Goal: Transaction & Acquisition: Book appointment/travel/reservation

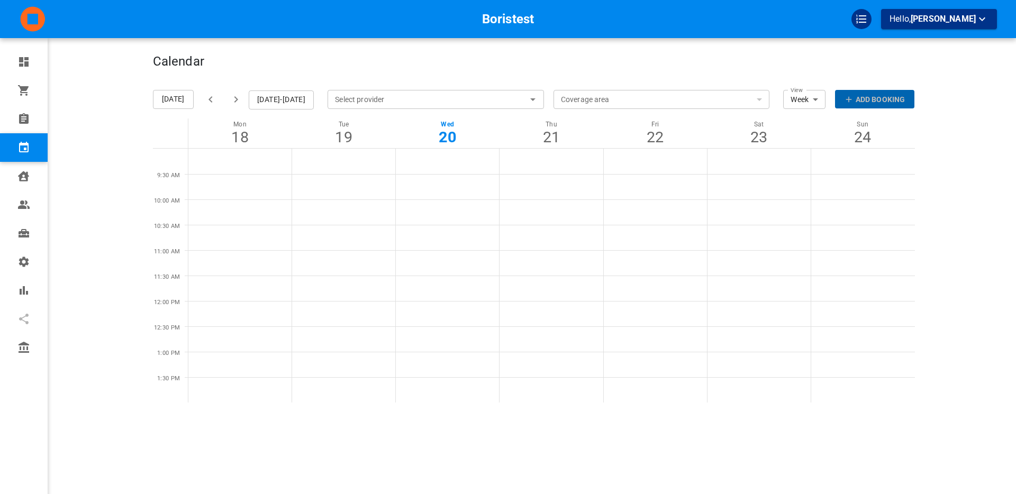
click at [863, 99] on p "Add Booking" at bounding box center [880, 99] width 49 height 11
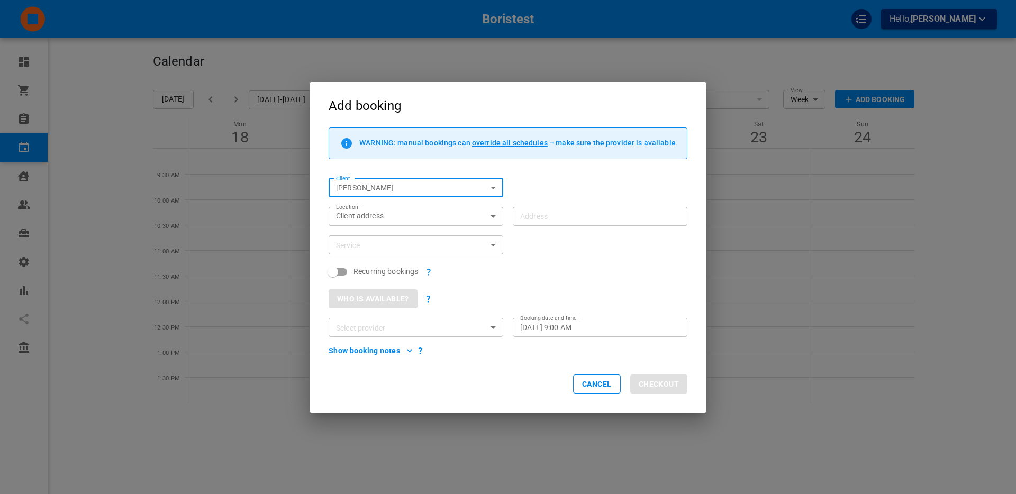
type input "[PERSON_NAME]"
click at [591, 390] on button "Cancel" at bounding box center [597, 384] width 48 height 19
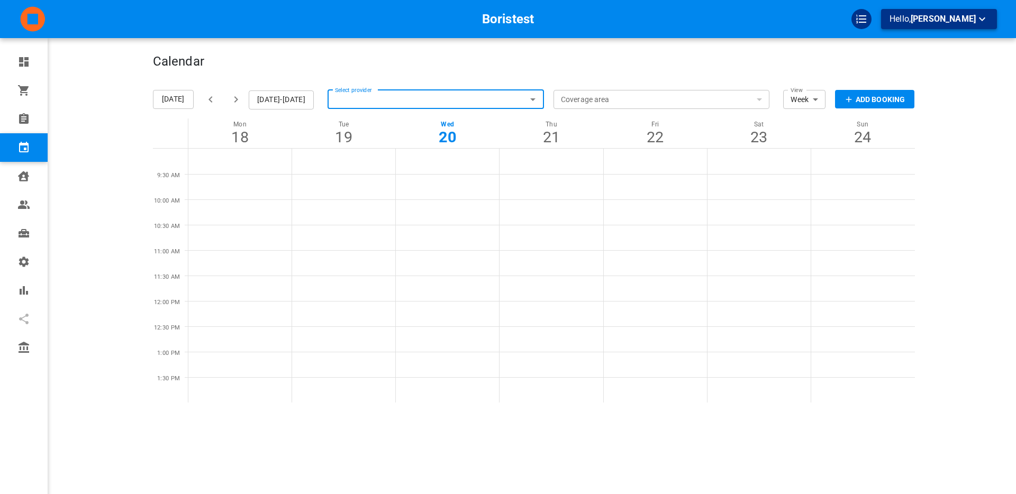
click at [924, 29] on div "Boristest Hello, Boris Sandford" at bounding box center [508, 19] width 1016 height 38
click at [918, 21] on span "[PERSON_NAME]" at bounding box center [943, 19] width 65 height 10
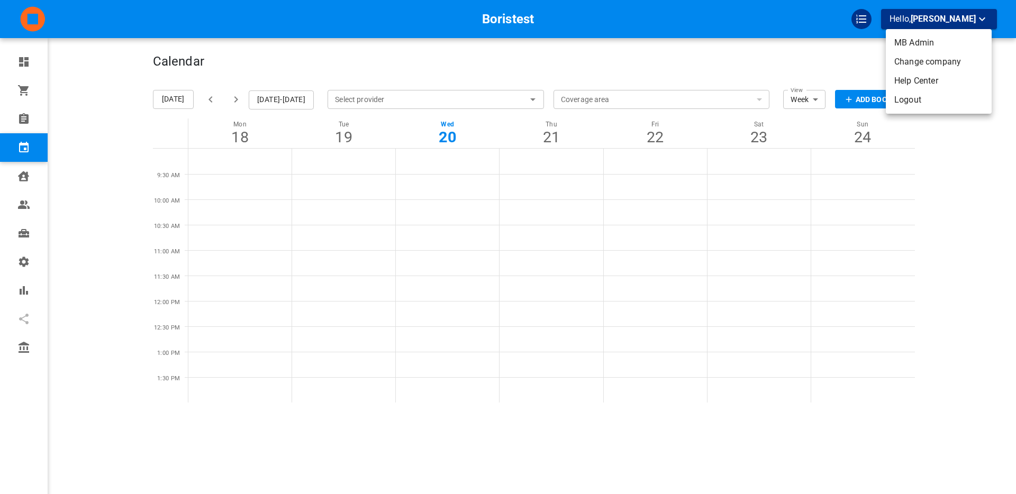
click at [911, 62] on li "Change company" at bounding box center [939, 61] width 106 height 19
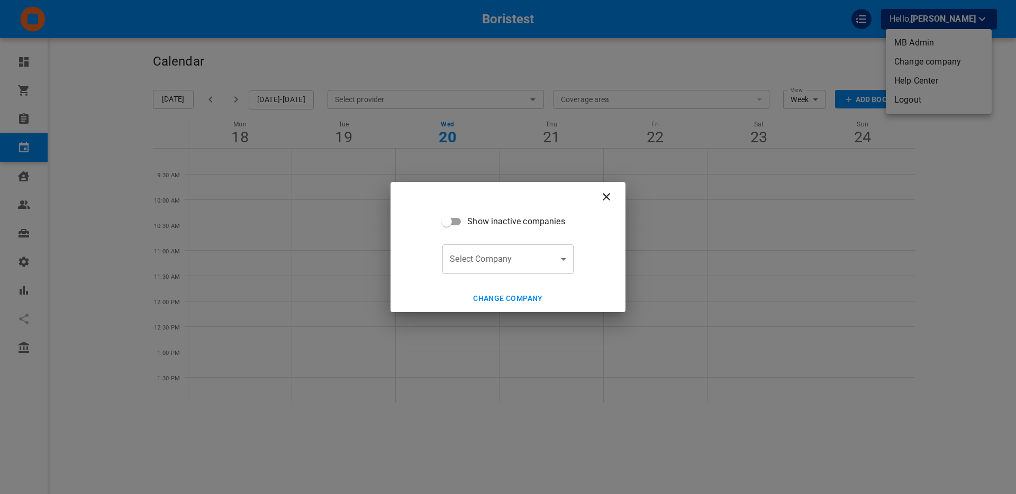
click at [537, 261] on body "Boristest Hello, Boris Sandford Dashboard Orders Bookings Calendar Clients User…" at bounding box center [508, 279] width 1016 height 559
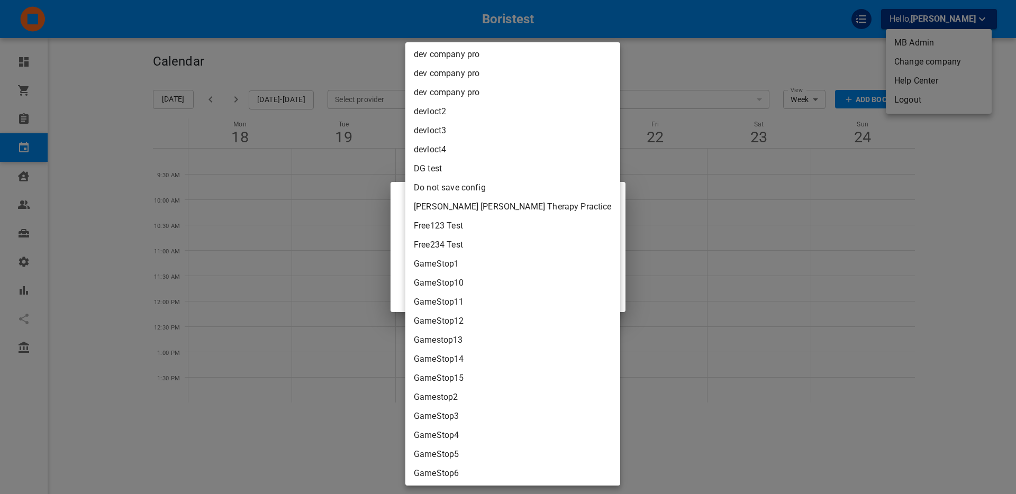
scroll to position [2287, 0]
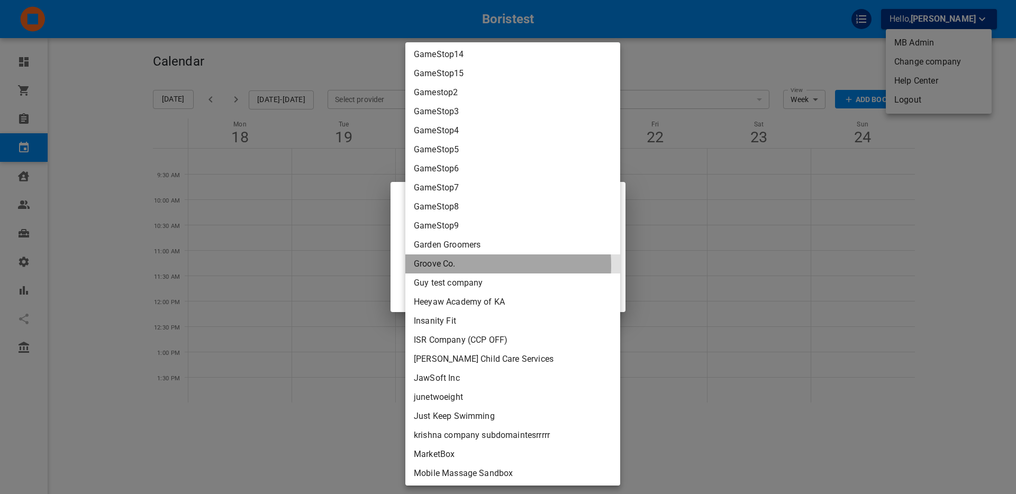
click at [461, 265] on li "Groove Co." at bounding box center [512, 263] width 215 height 19
type input "87d5b146-e678-4578-b351-1b697815ed61"
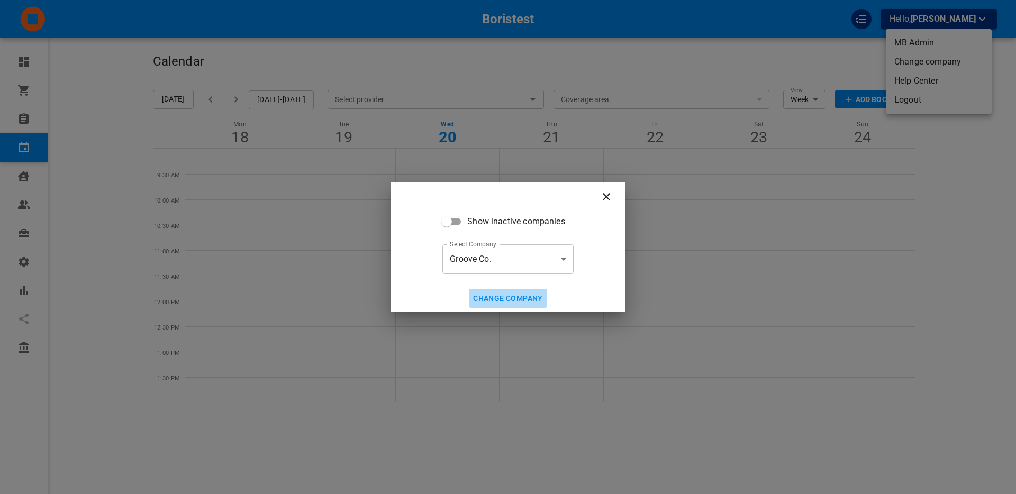
click at [508, 297] on button "Change company" at bounding box center [508, 299] width 78 height 20
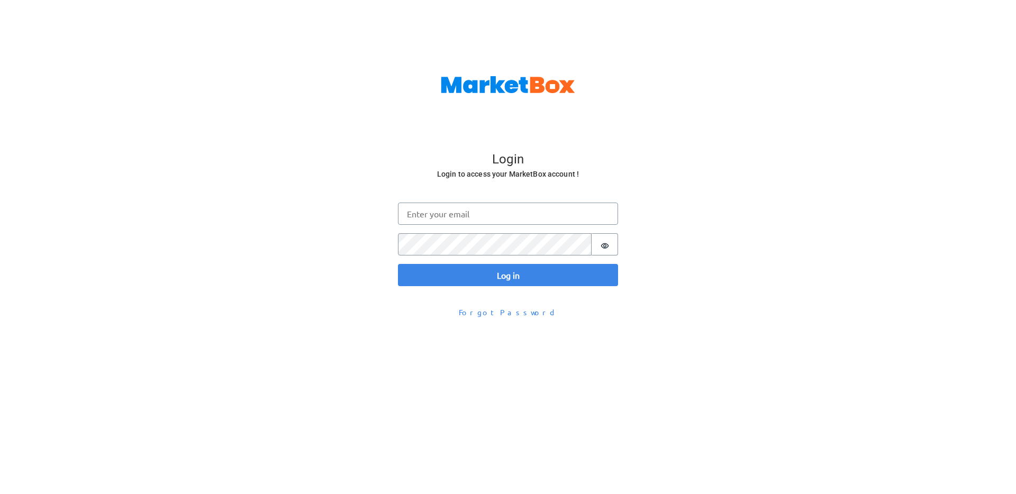
click at [445, 215] on input "Email" at bounding box center [508, 214] width 220 height 22
click at [429, 215] on input "Email" at bounding box center [508, 214] width 220 height 22
click at [441, 216] on input "[PERSON_NAME]@" at bounding box center [508, 214] width 220 height 22
type input "[PERSON_NAME][EMAIL_ADDRESS][DOMAIN_NAME]"
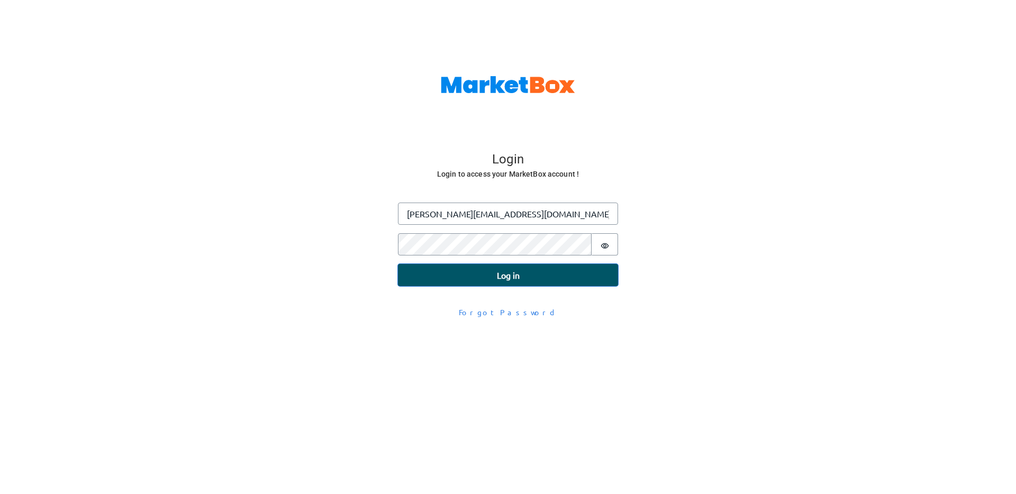
click at [463, 284] on button "Log in" at bounding box center [508, 275] width 220 height 22
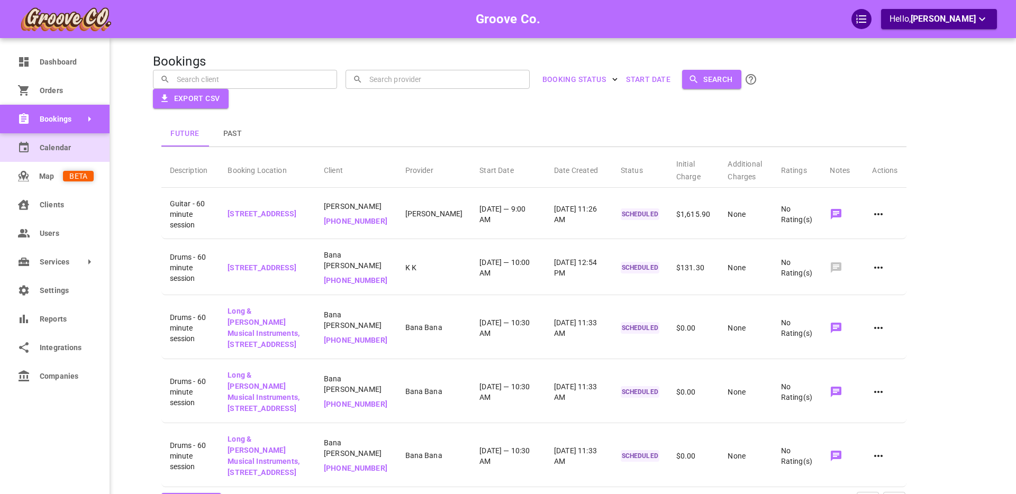
click at [41, 147] on span "Calendar" at bounding box center [67, 147] width 54 height 11
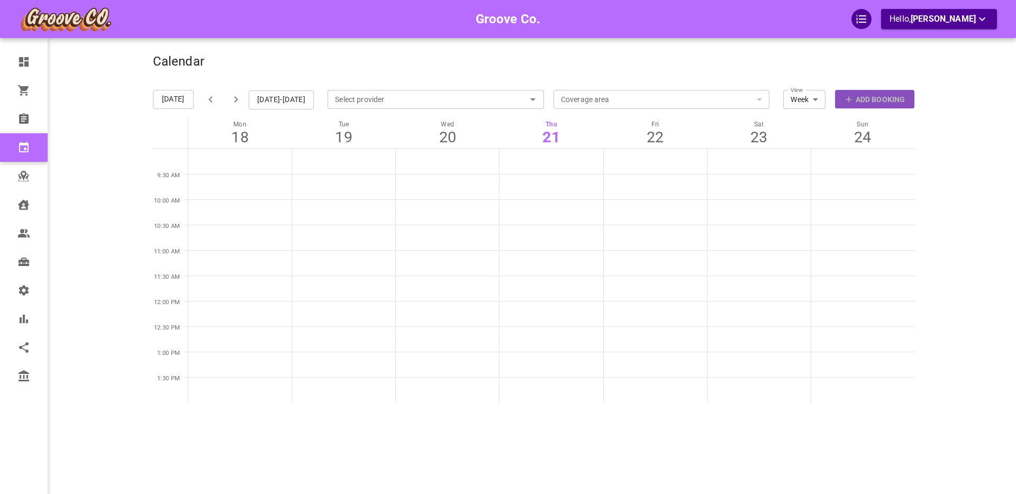
click at [856, 98] on p "Add Booking" at bounding box center [880, 99] width 49 height 11
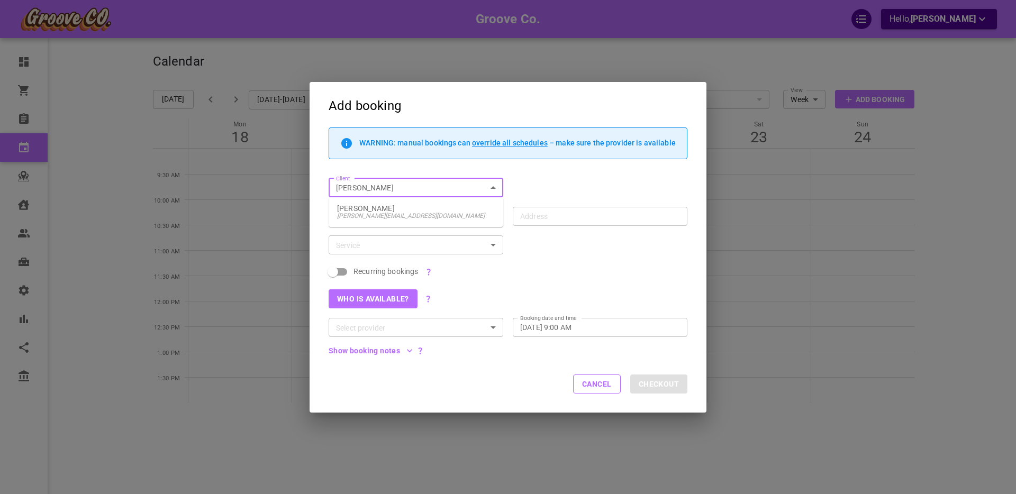
click at [435, 216] on span "[PERSON_NAME][EMAIL_ADDRESS][DOMAIN_NAME]" at bounding box center [416, 215] width 158 height 7
type input "[PERSON_NAME]"
click at [548, 213] on input "Address Address" at bounding box center [594, 216] width 158 height 13
type input "[STREET_ADDRESS]"
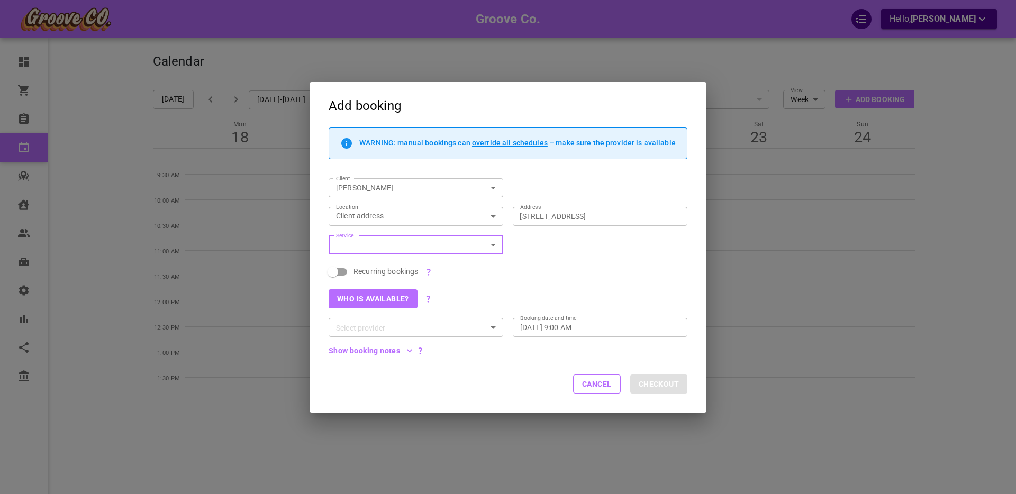
type input "b"
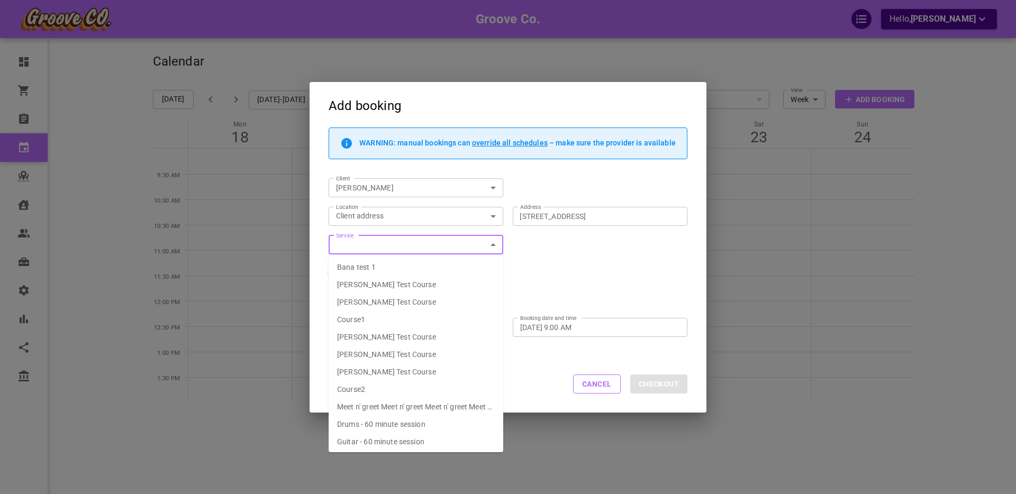
click at [400, 419] on div "Drums - 60 minute session" at bounding box center [381, 424] width 88 height 11
type input "Drums - 60 minute session"
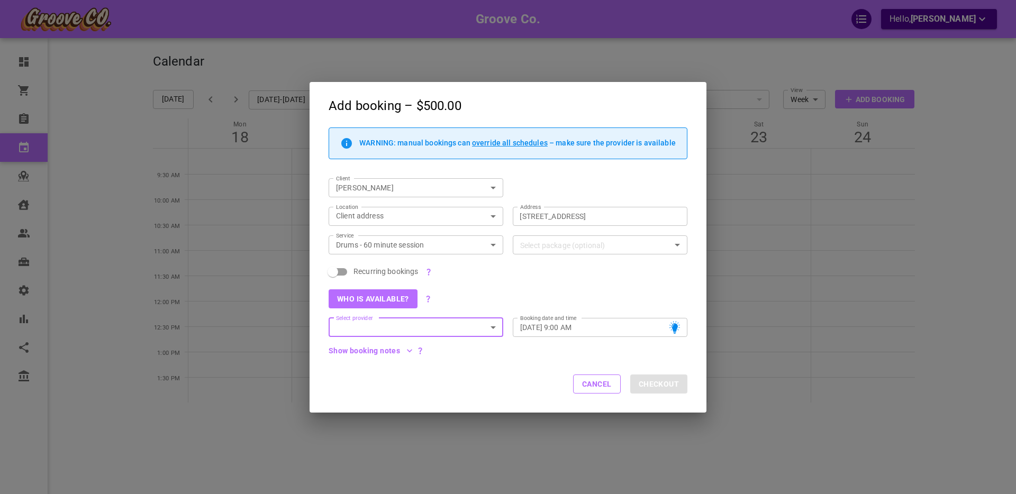
click at [404, 351] on icon "button" at bounding box center [409, 350] width 11 height 11
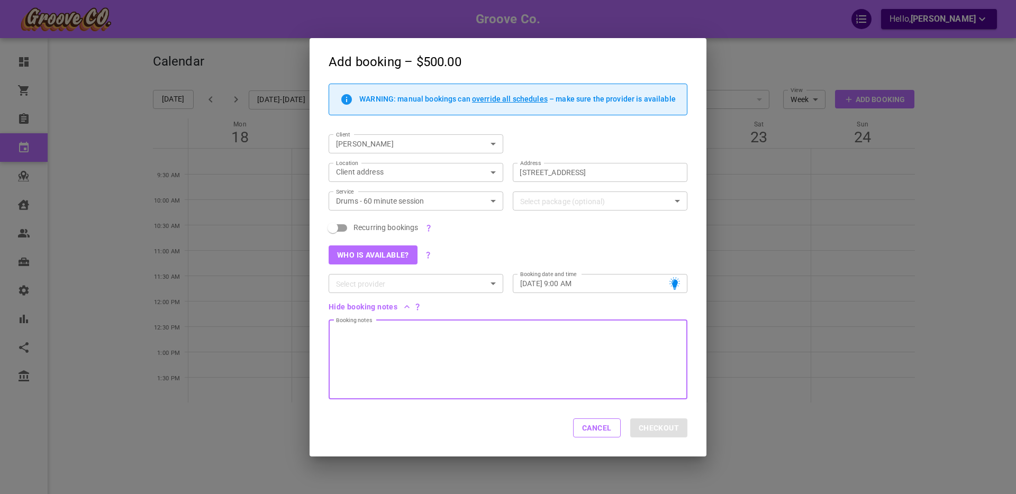
click at [413, 345] on div at bounding box center [508, 359] width 359 height 79
click at [535, 170] on input "[STREET_ADDRESS]" at bounding box center [594, 172] width 158 height 13
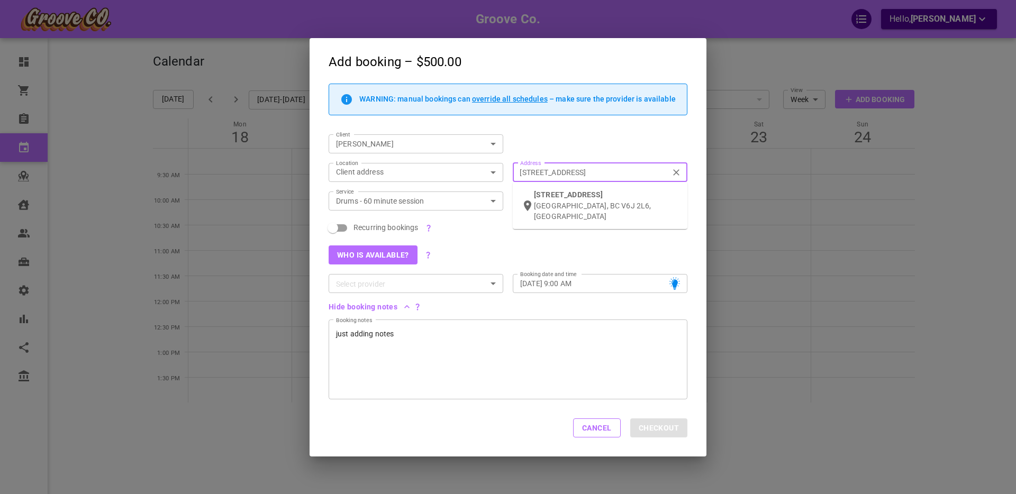
click at [407, 170] on body "Groove Co. Hello, [PERSON_NAME] Dashboard Orders Bookings Calendar Map Clients …" at bounding box center [508, 279] width 1016 height 559
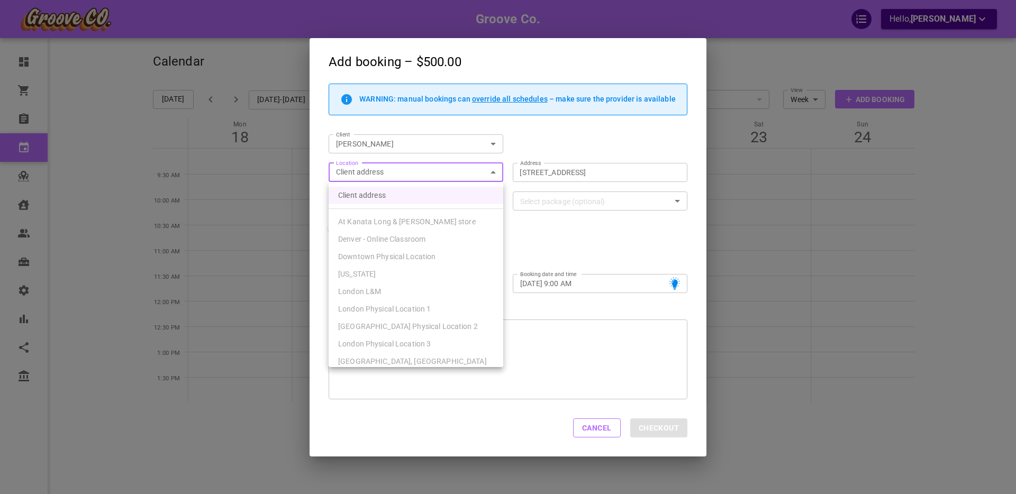
click at [523, 143] on div at bounding box center [508, 247] width 1016 height 494
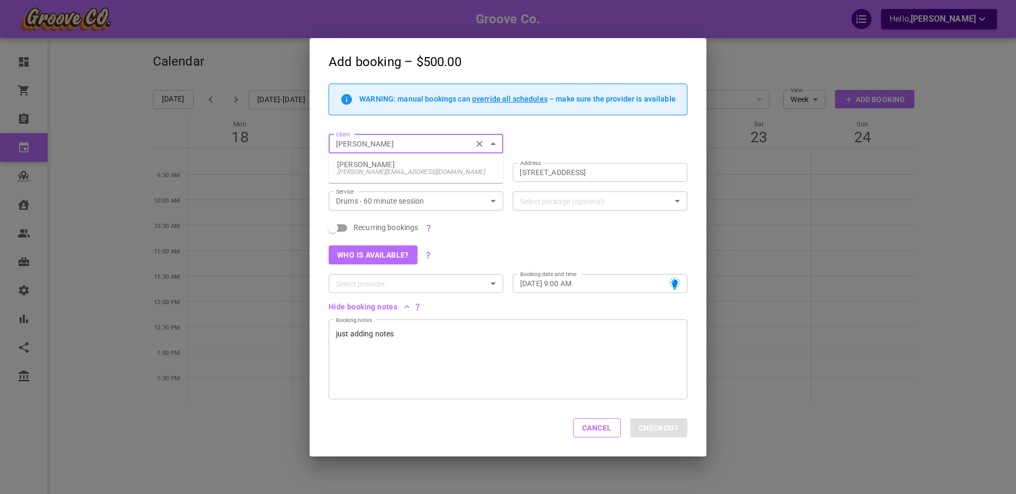
click at [351, 142] on input "[PERSON_NAME]" at bounding box center [400, 144] width 137 height 13
click at [360, 201] on input "Drums - 60 minute session" at bounding box center [407, 201] width 151 height 13
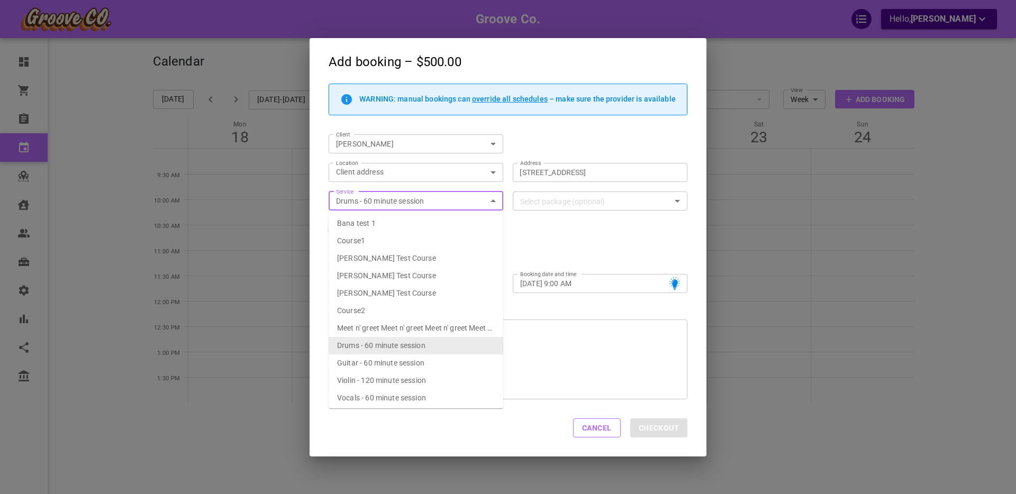
drag, startPoint x: 531, startPoint y: 233, endPoint x: 535, endPoint y: 214, distance: 19.1
click at [531, 232] on div "Recurring bookings" at bounding box center [503, 223] width 368 height 25
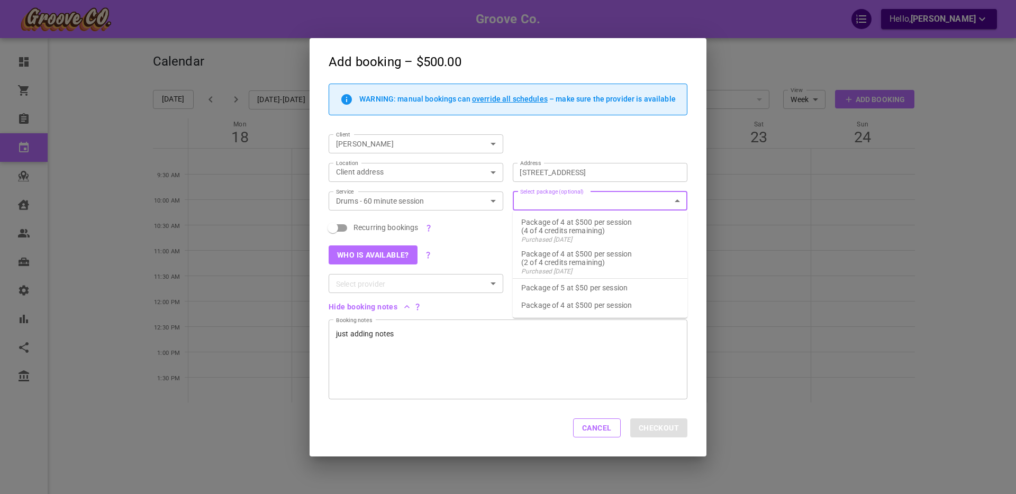
click at [535, 201] on input "Select package (optional)" at bounding box center [591, 201] width 151 height 13
click at [495, 226] on div "Recurring bookings" at bounding box center [503, 223] width 368 height 25
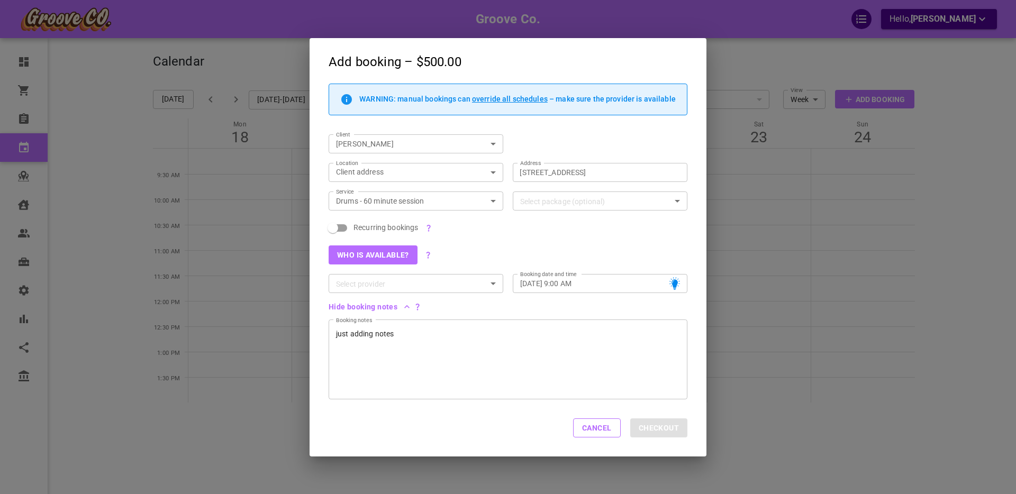
click at [348, 288] on input "Select provider" at bounding box center [407, 283] width 151 height 13
click at [490, 254] on div "Who is available?" at bounding box center [503, 250] width 368 height 29
click at [375, 257] on button "Who is available?" at bounding box center [373, 254] width 89 height 19
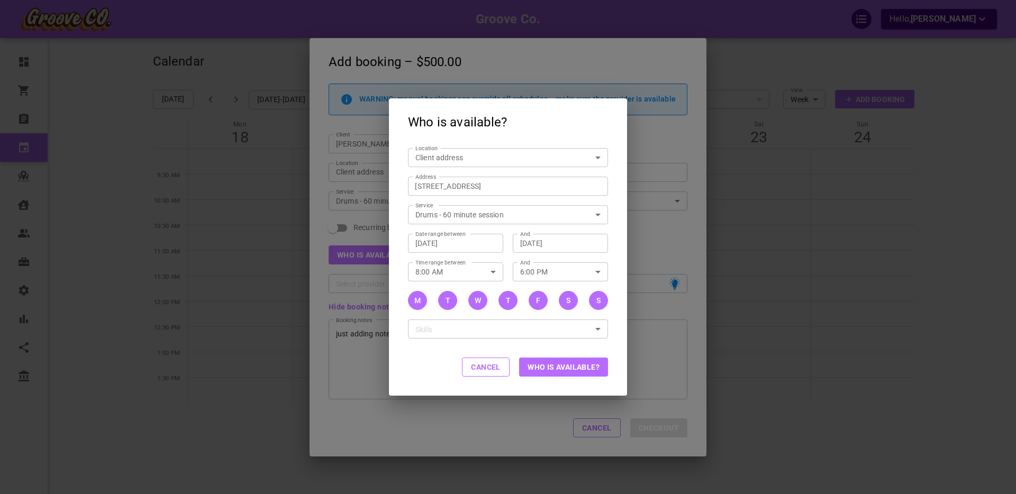
click at [543, 367] on button "Who is available?" at bounding box center [563, 367] width 89 height 19
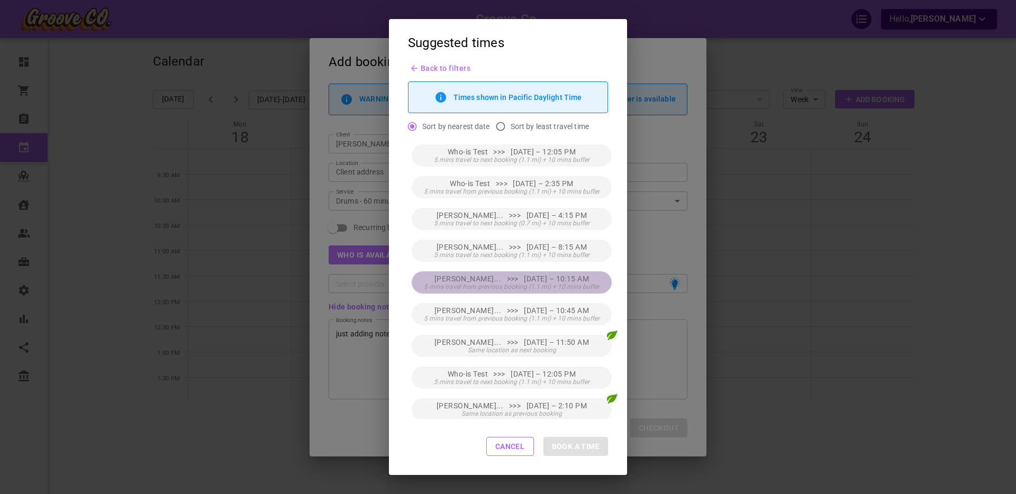
click at [551, 280] on span "[PERSON_NAME]... >>> [DATE] – 10:15 AM" at bounding box center [511, 279] width 155 height 8
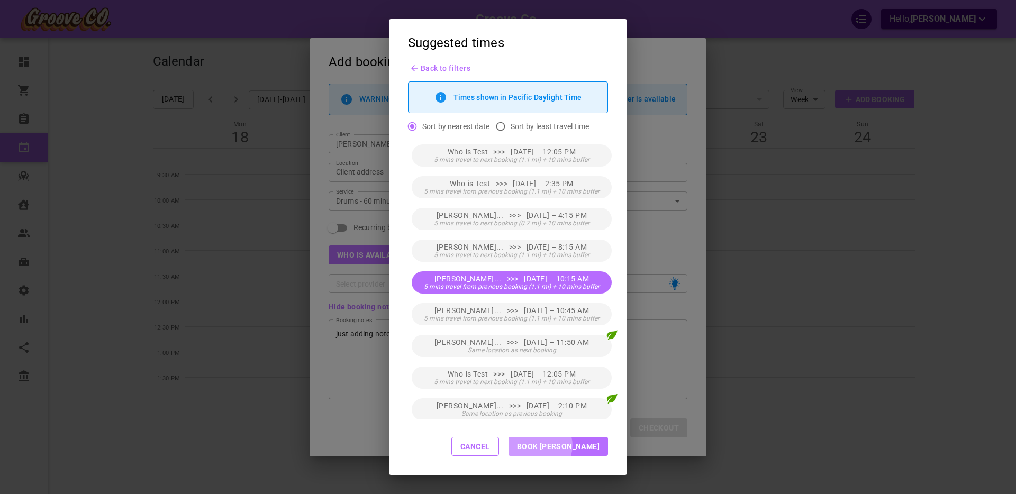
drag, startPoint x: 576, startPoint y: 445, endPoint x: 574, endPoint y: 453, distance: 8.2
click at [576, 445] on button "Book [PERSON_NAME]" at bounding box center [557, 446] width 99 height 19
type input "[PERSON_NAME]"
type input "[DATE] 10:15 AM"
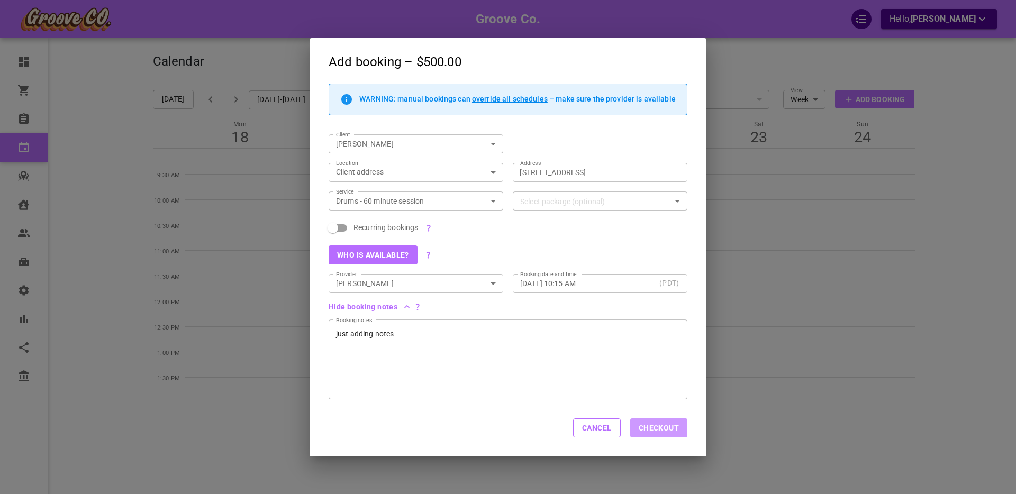
click at [654, 429] on button "Checkout" at bounding box center [658, 428] width 57 height 19
